Goal: Navigation & Orientation: Find specific page/section

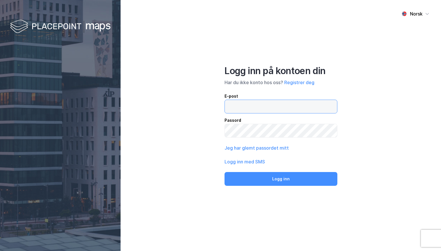
click at [236, 110] on input "email" at bounding box center [281, 106] width 112 height 13
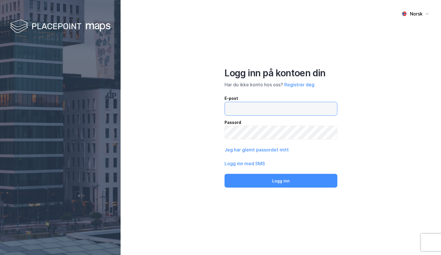
click at [238, 104] on input "email" at bounding box center [281, 108] width 112 height 13
type input "e.riddervold@selmer.no"
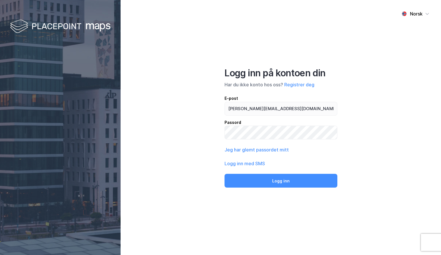
click at [280, 181] on button "Logg inn" at bounding box center [281, 181] width 113 height 14
